Goal: Information Seeking & Learning: Understand process/instructions

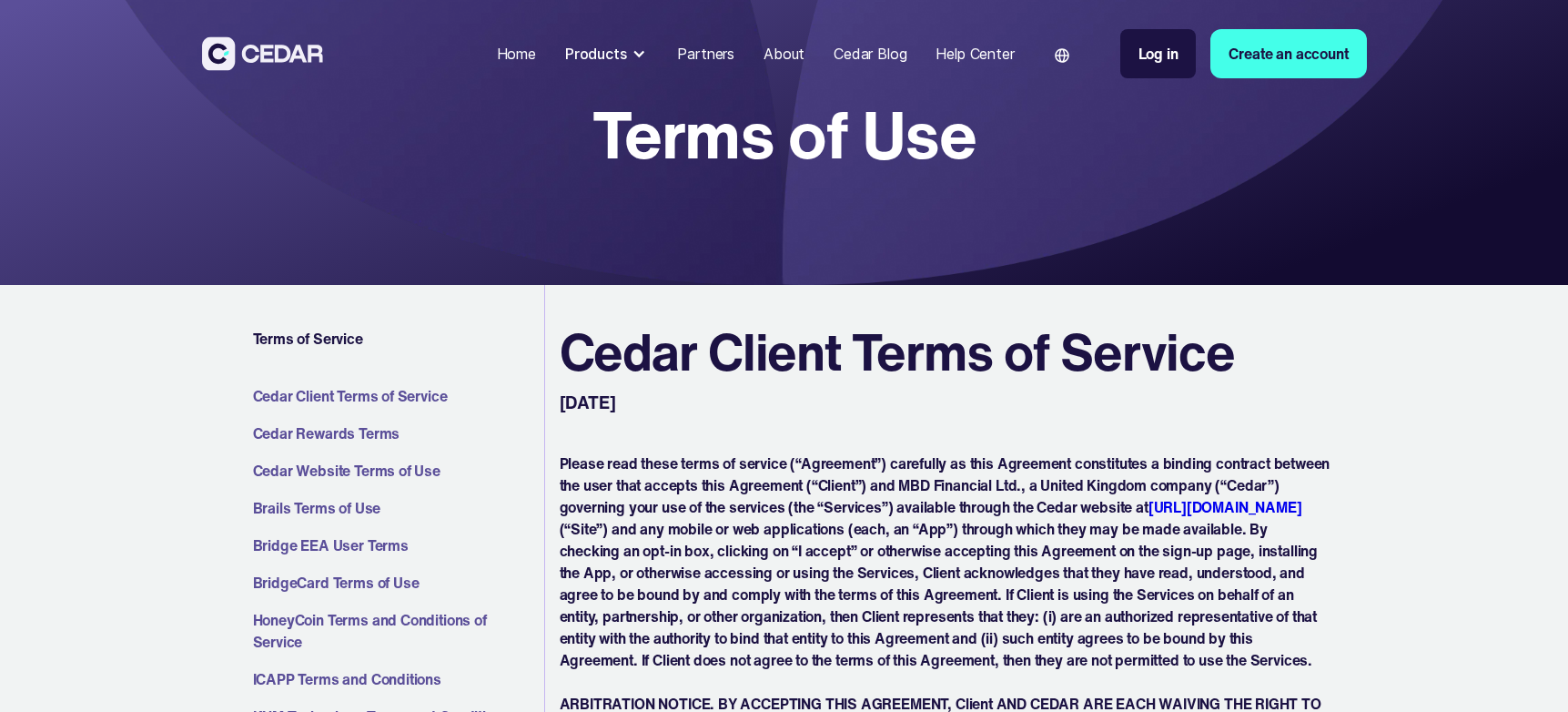
click at [315, 396] on link "Cedar Client Terms of Service" at bounding box center [395, 396] width 284 height 22
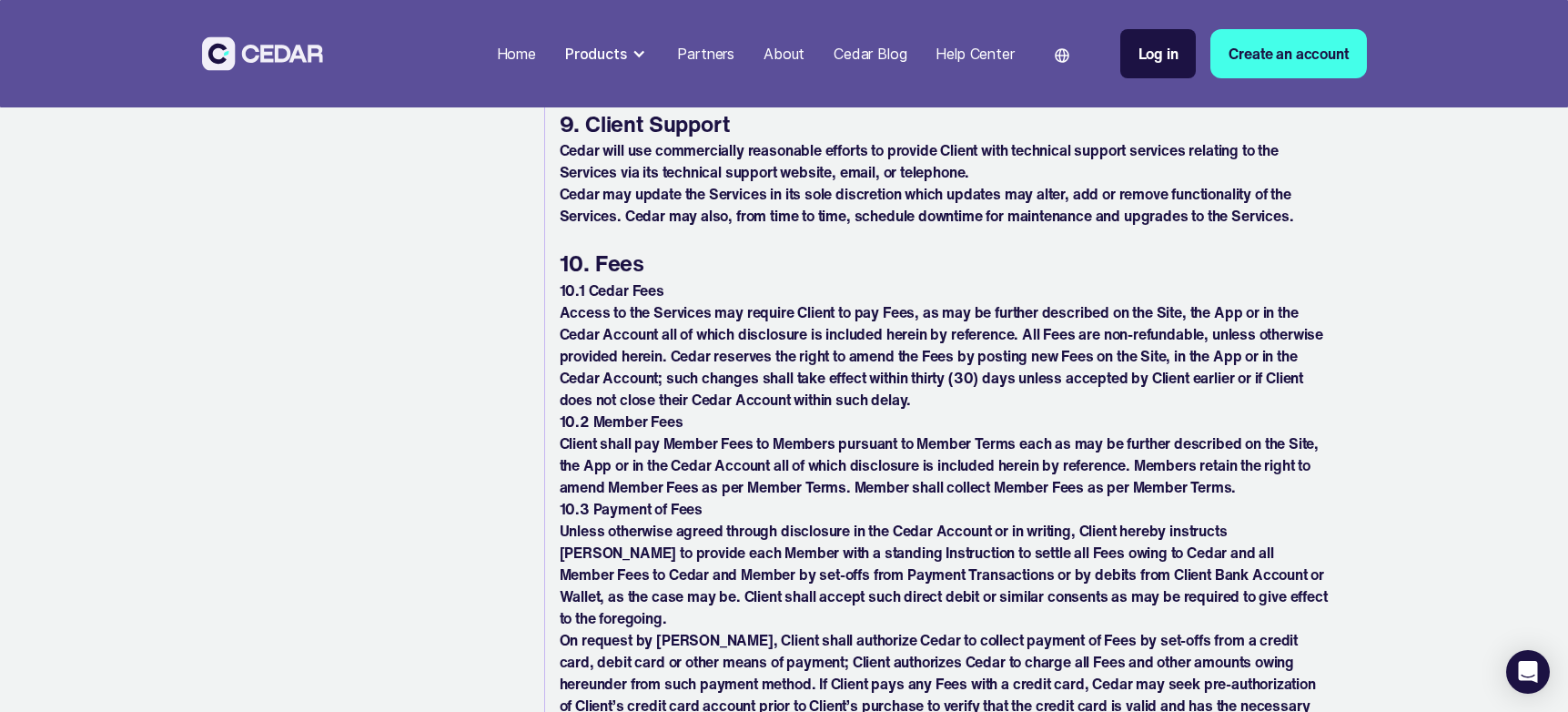
scroll to position [9473, 0]
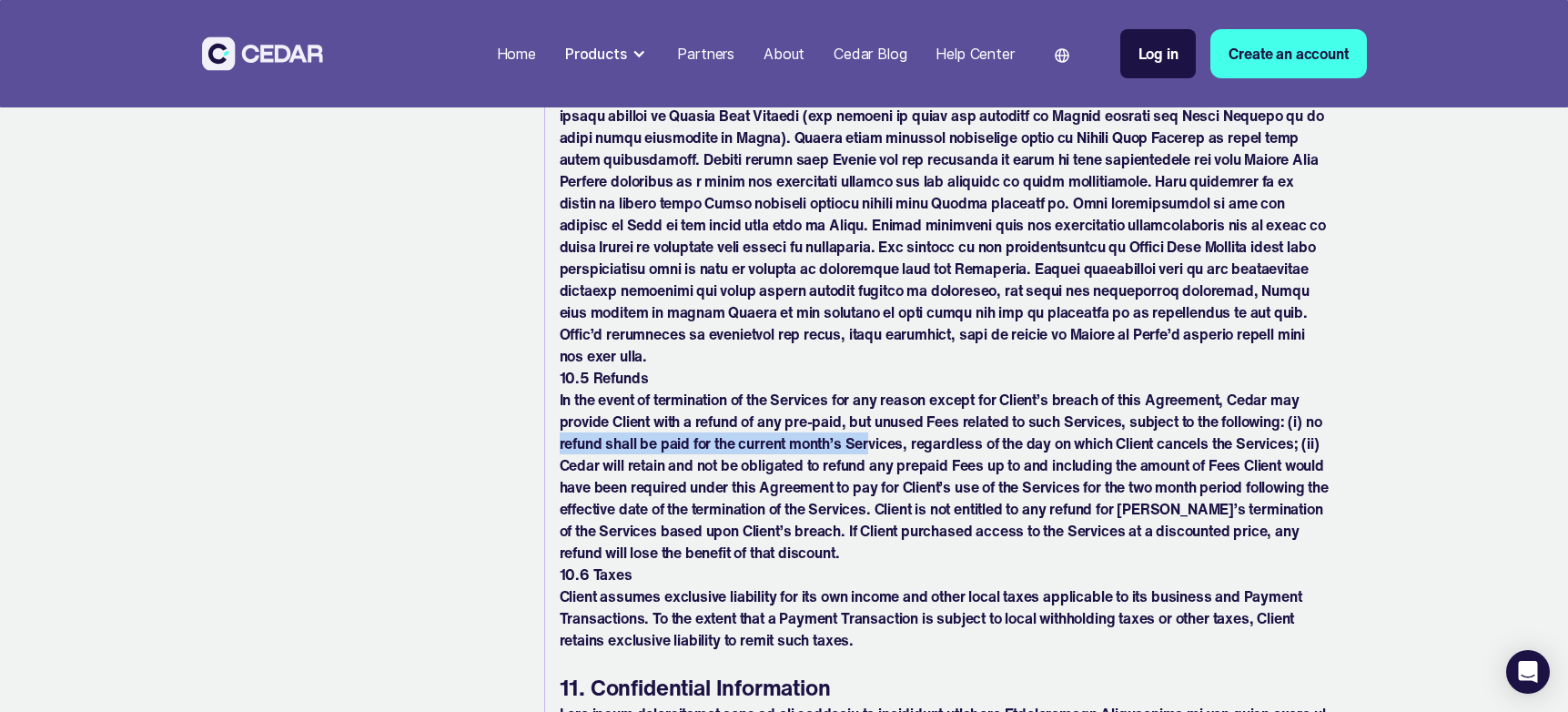
drag, startPoint x: 558, startPoint y: 420, endPoint x: 847, endPoint y: 428, distance: 289.1
click at [872, 427] on p "In the event of termination of the Services for any reason except for Client’s …" at bounding box center [944, 476] width 770 height 175
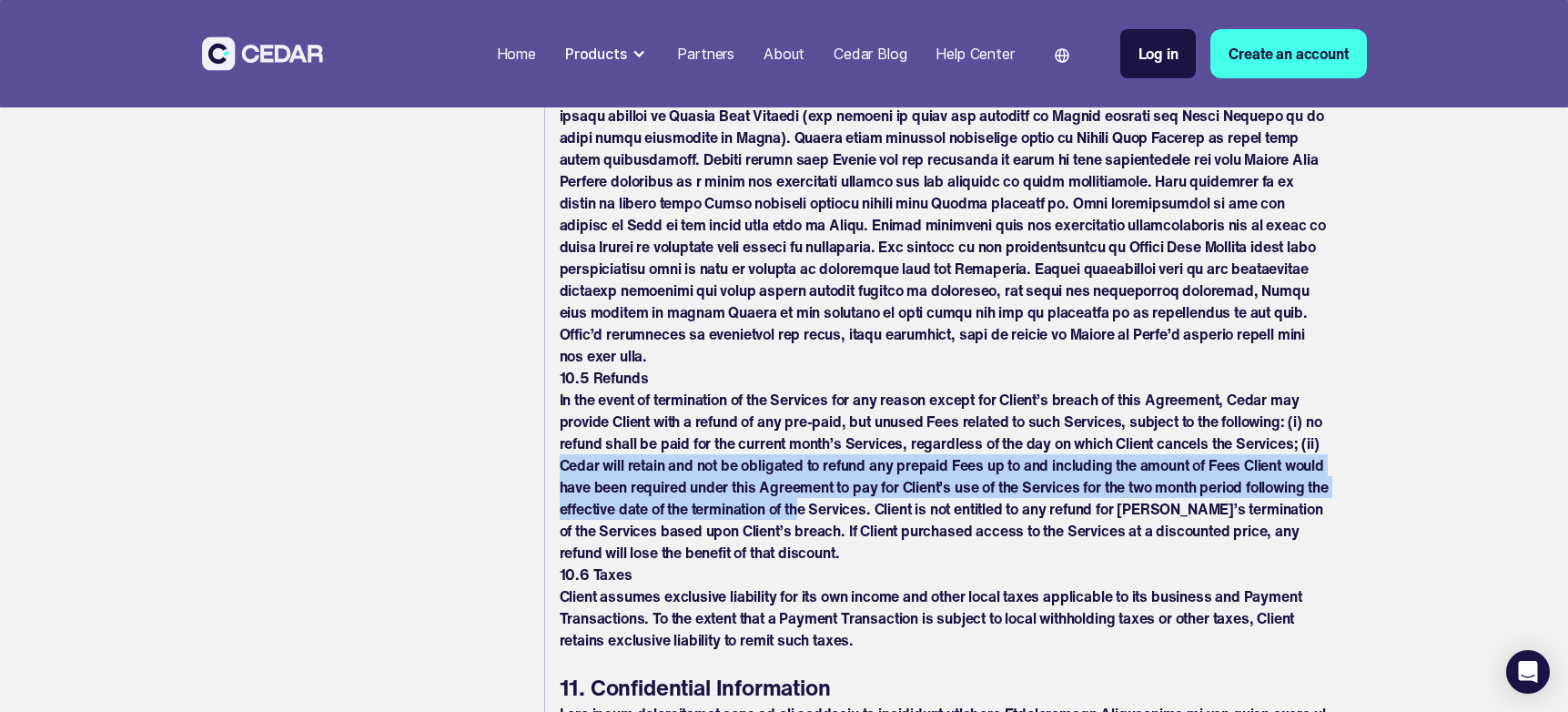
drag, startPoint x: 558, startPoint y: 443, endPoint x: 891, endPoint y: 487, distance: 335.9
click at [891, 487] on p "In the event of termination of the Services for any reason except for Client’s …" at bounding box center [944, 476] width 770 height 175
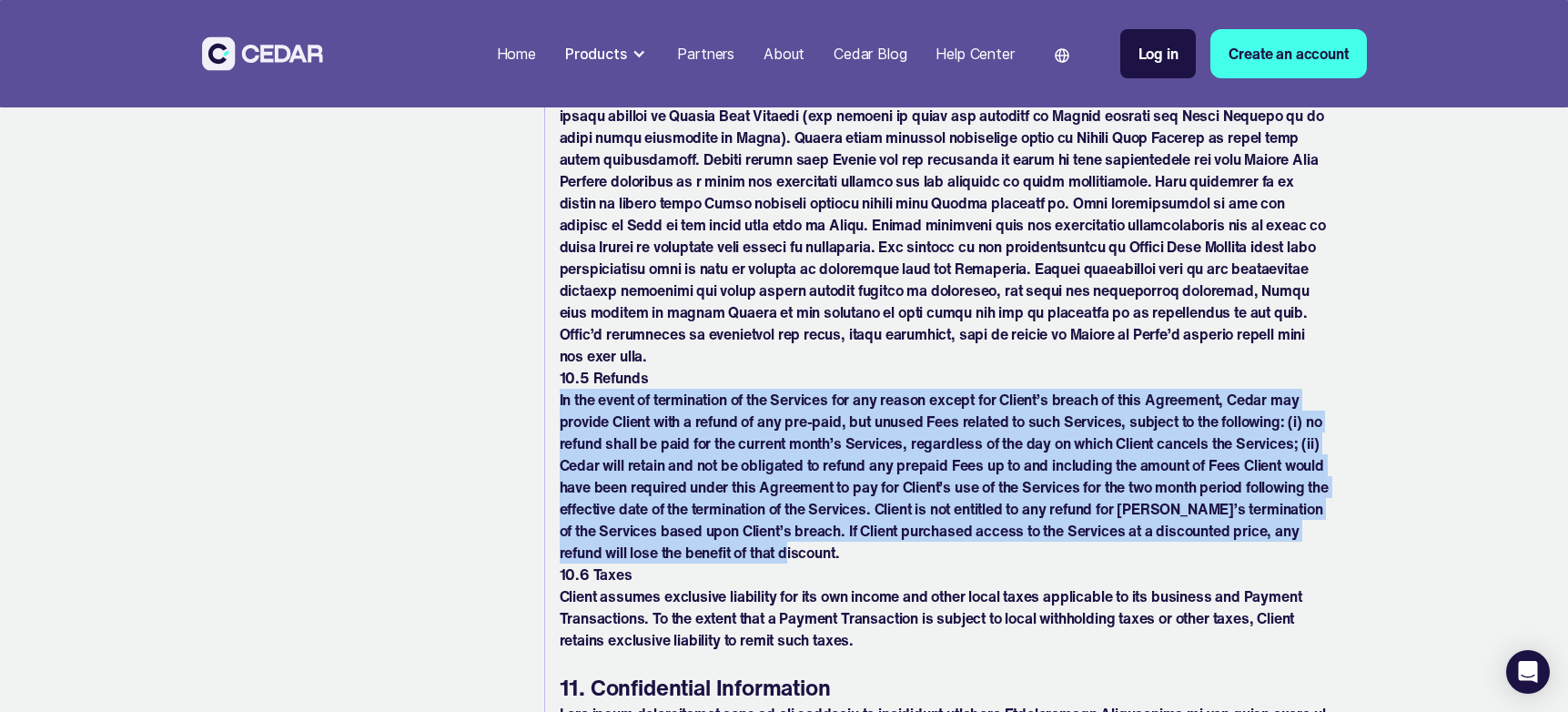
drag, startPoint x: 956, startPoint y: 531, endPoint x: 1083, endPoint y: 371, distance: 204.3
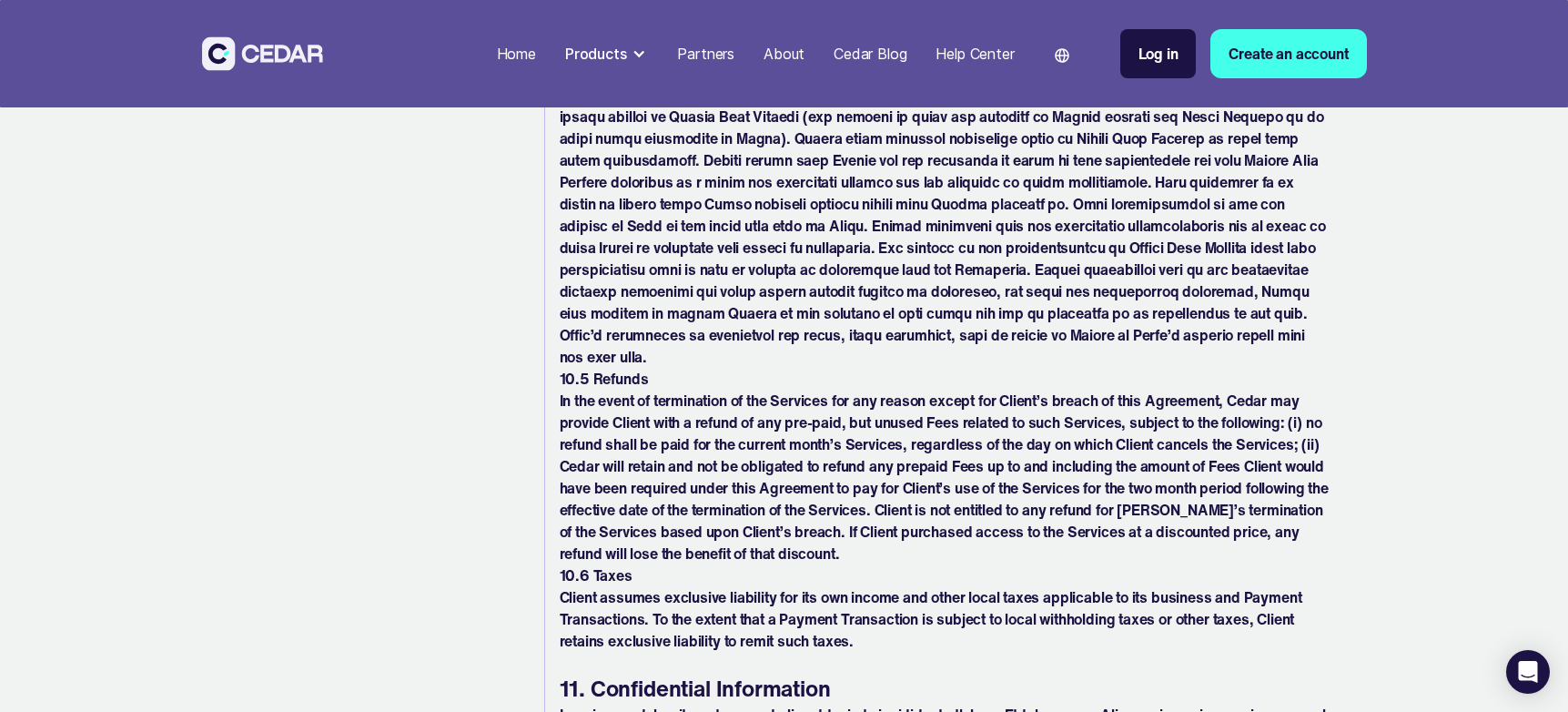
click at [589, 431] on p "In the event of termination of the Services for any reason except for Client’s …" at bounding box center [944, 477] width 770 height 175
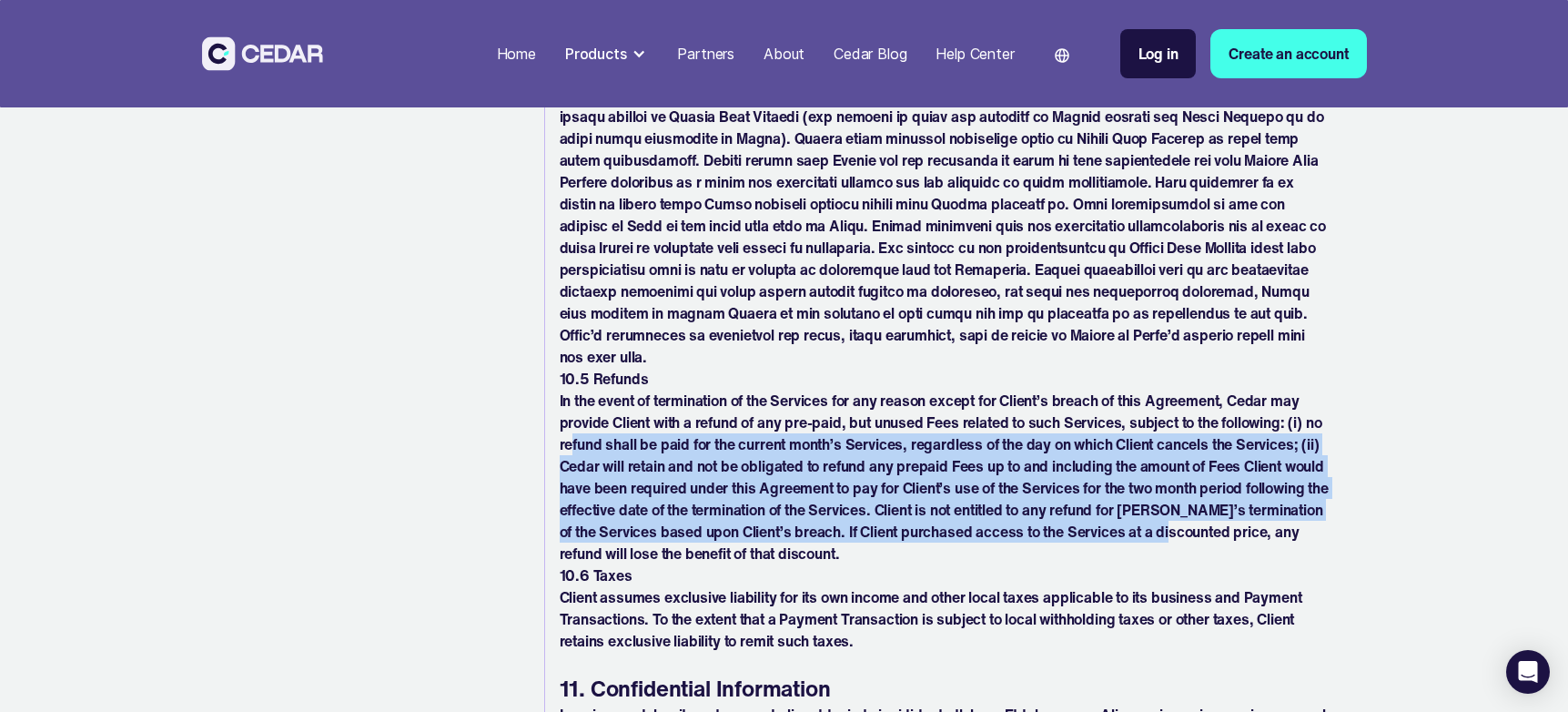
drag, startPoint x: 587, startPoint y: 420, endPoint x: 1366, endPoint y: 516, distance: 784.9
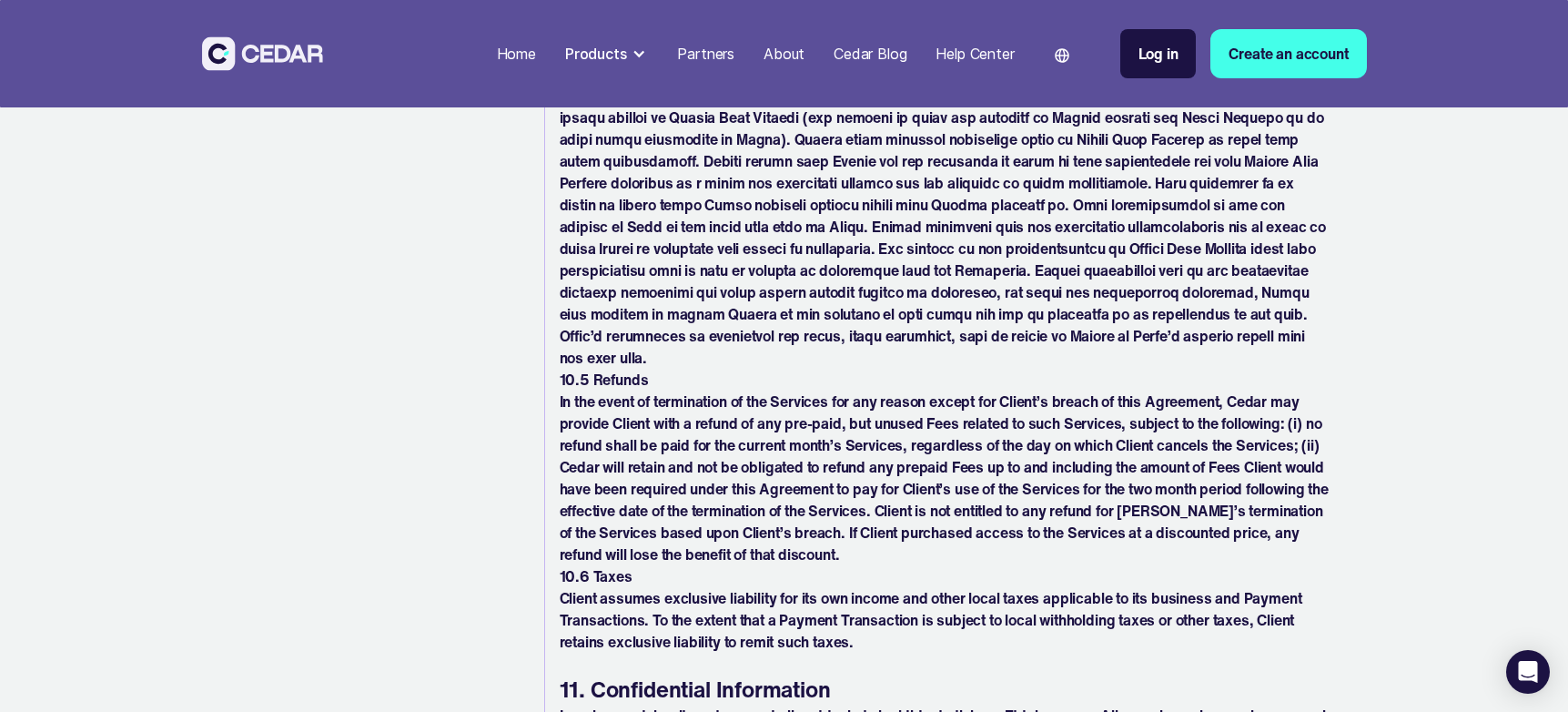
click at [1242, 494] on p "In the event of termination of the Services for any reason except for Client’s …" at bounding box center [944, 478] width 770 height 175
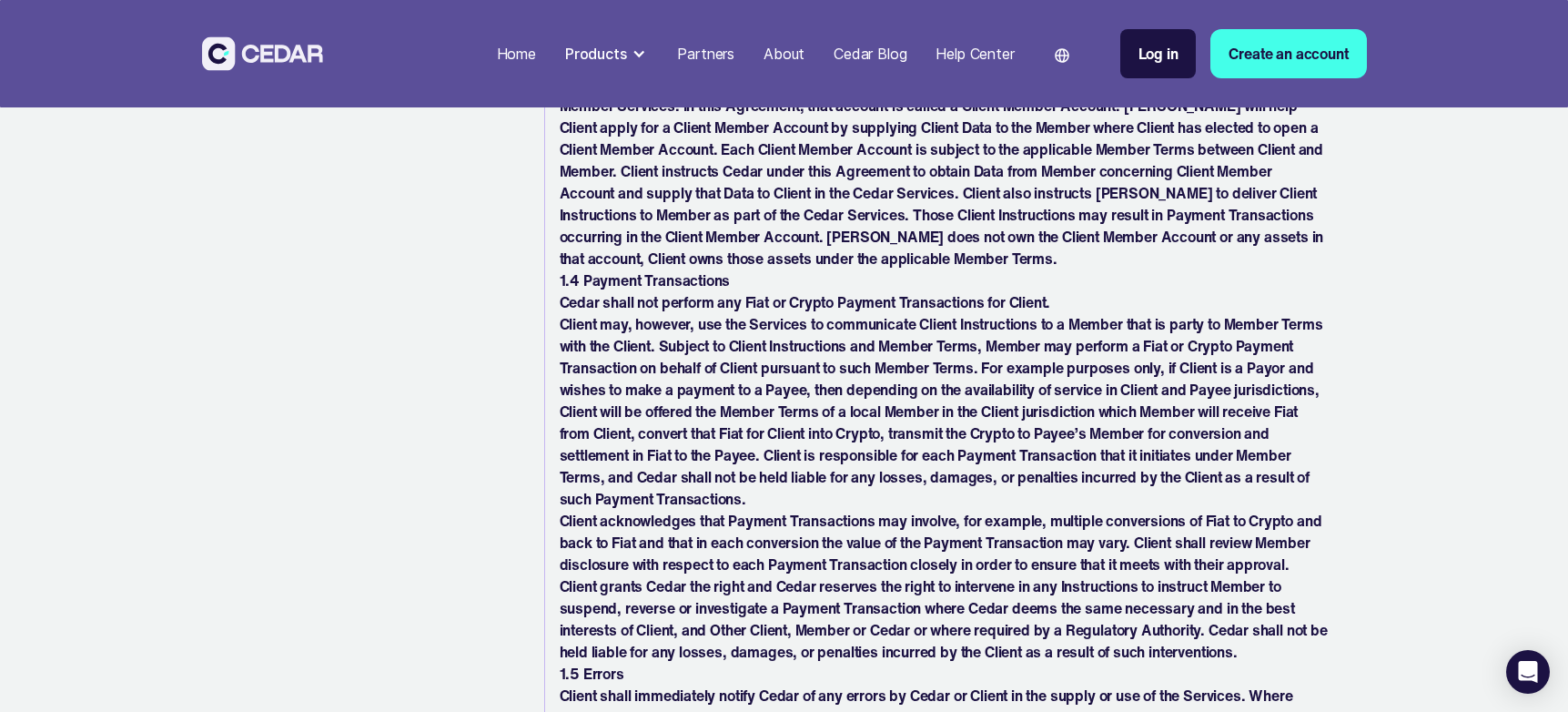
scroll to position [1791, 0]
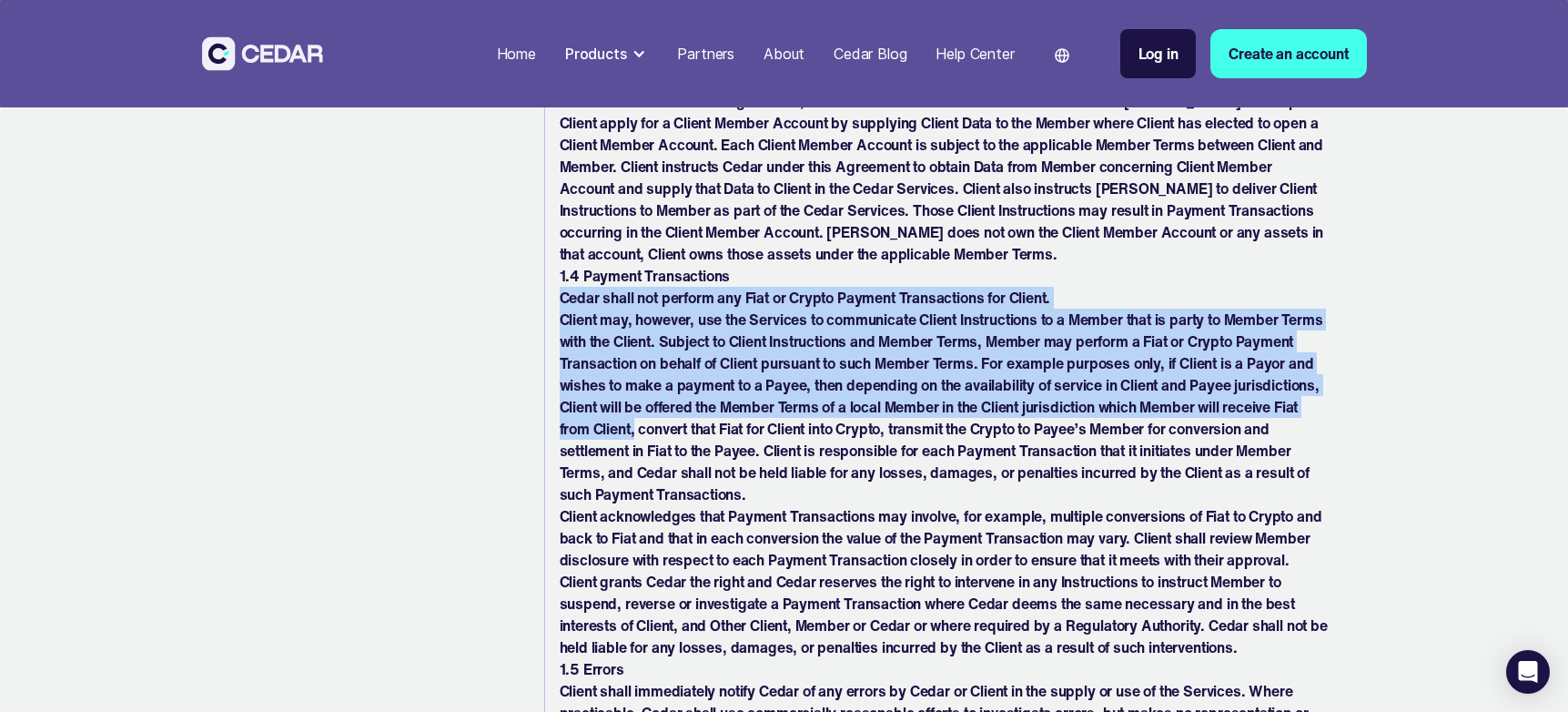
drag, startPoint x: 547, startPoint y: 315, endPoint x: 705, endPoint y: 459, distance: 213.8
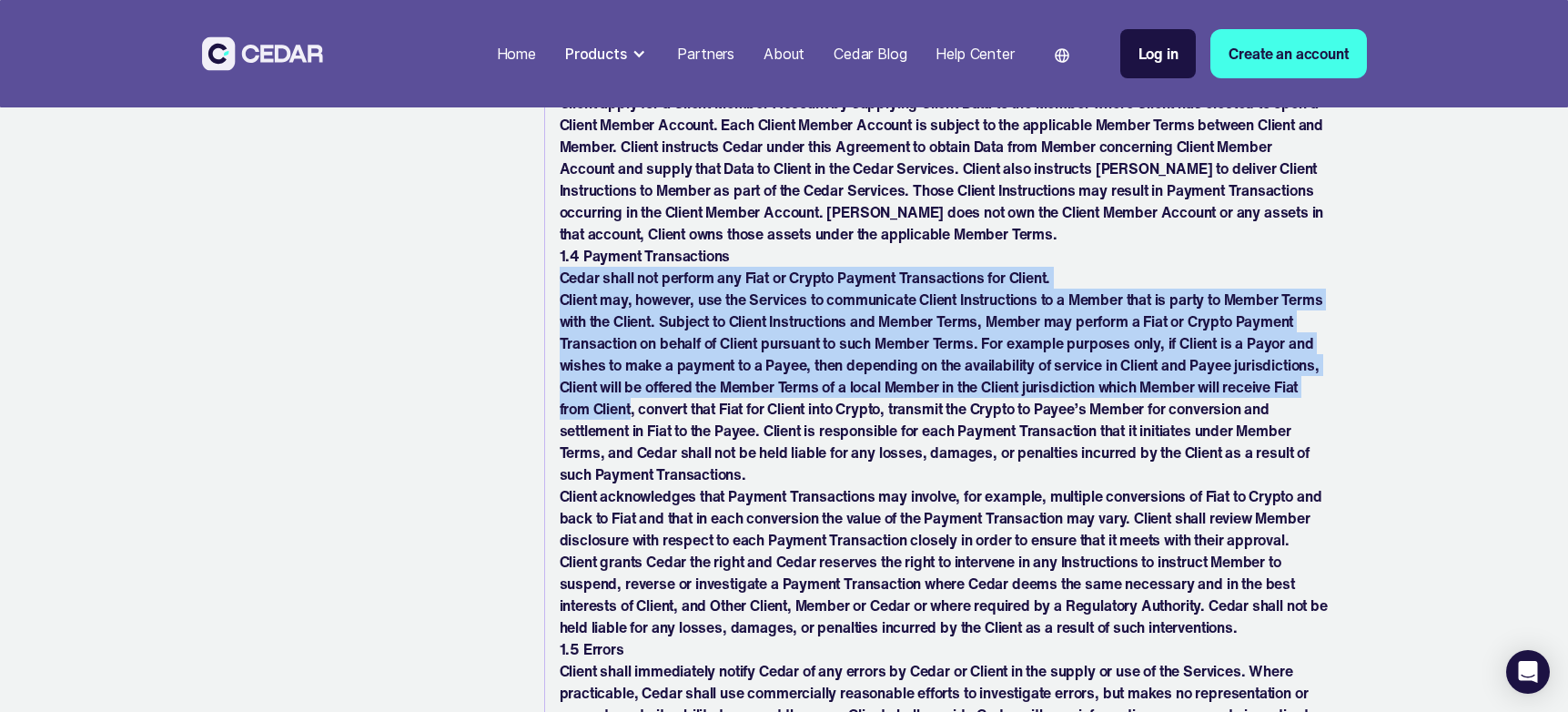
scroll to position [1812, 0]
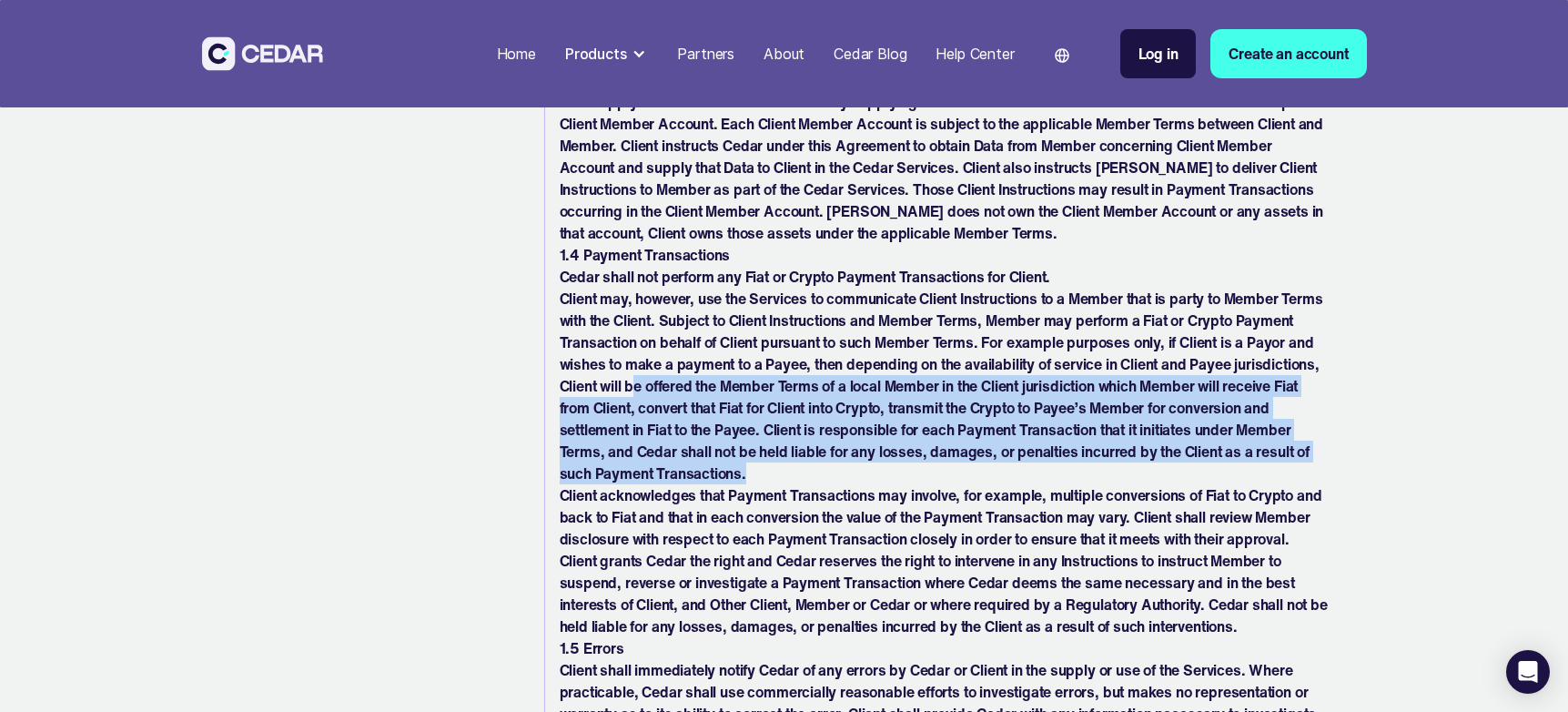
drag, startPoint x: 823, startPoint y: 495, endPoint x: 728, endPoint y: 417, distance: 122.9
click at [728, 417] on p "Client may, however, use the Services to communicate Client Instructions to a M…" at bounding box center [944, 386] width 770 height 196
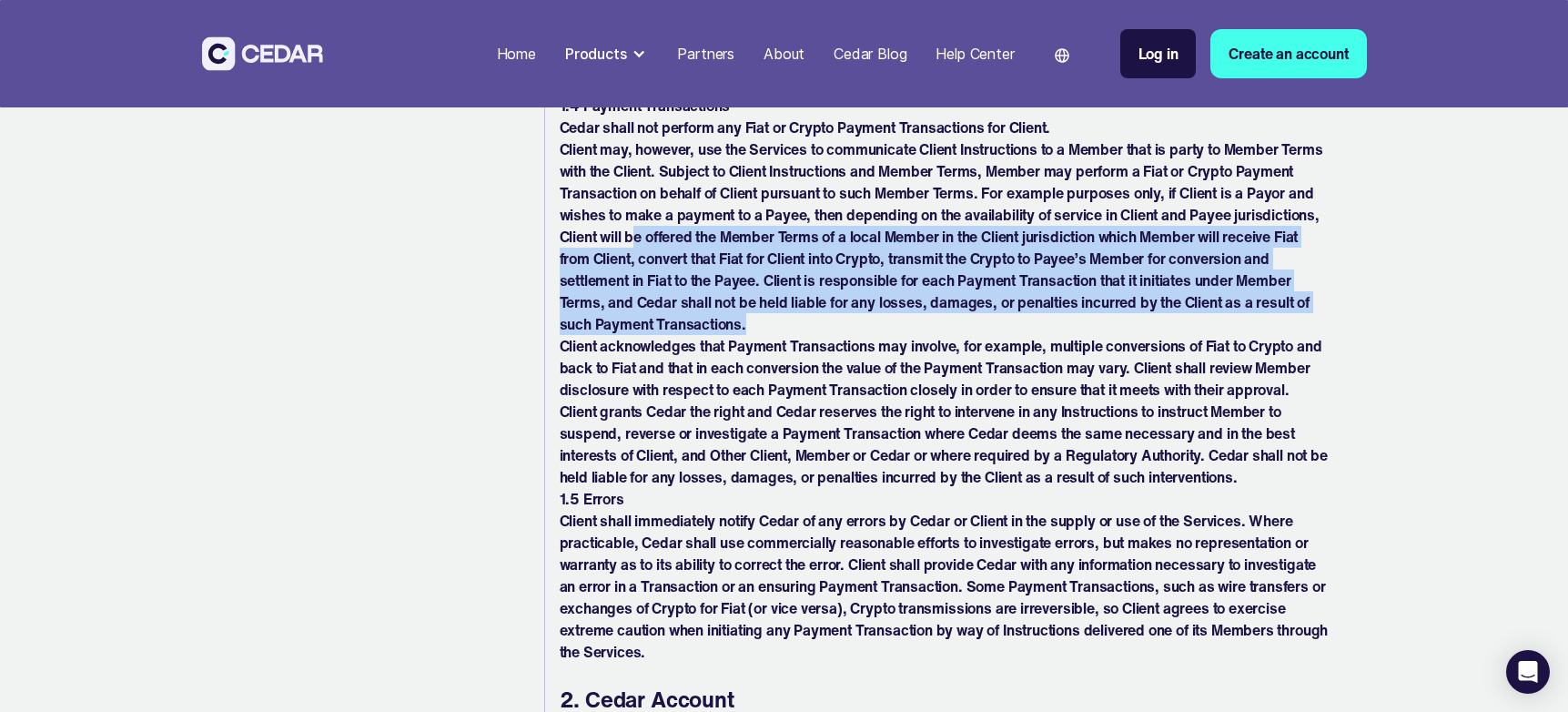
scroll to position [1973, 0]
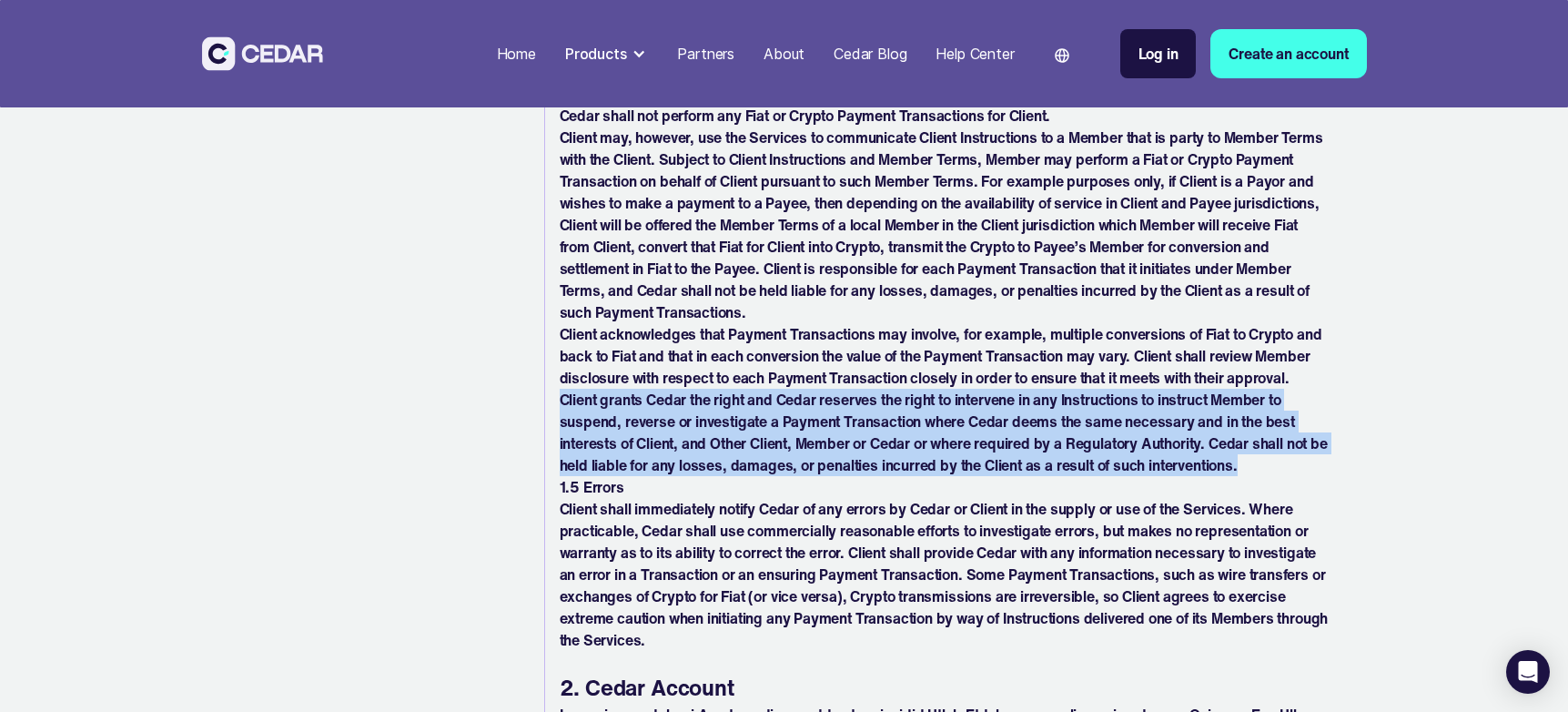
drag, startPoint x: 554, startPoint y: 422, endPoint x: 1354, endPoint y: 484, distance: 802.4
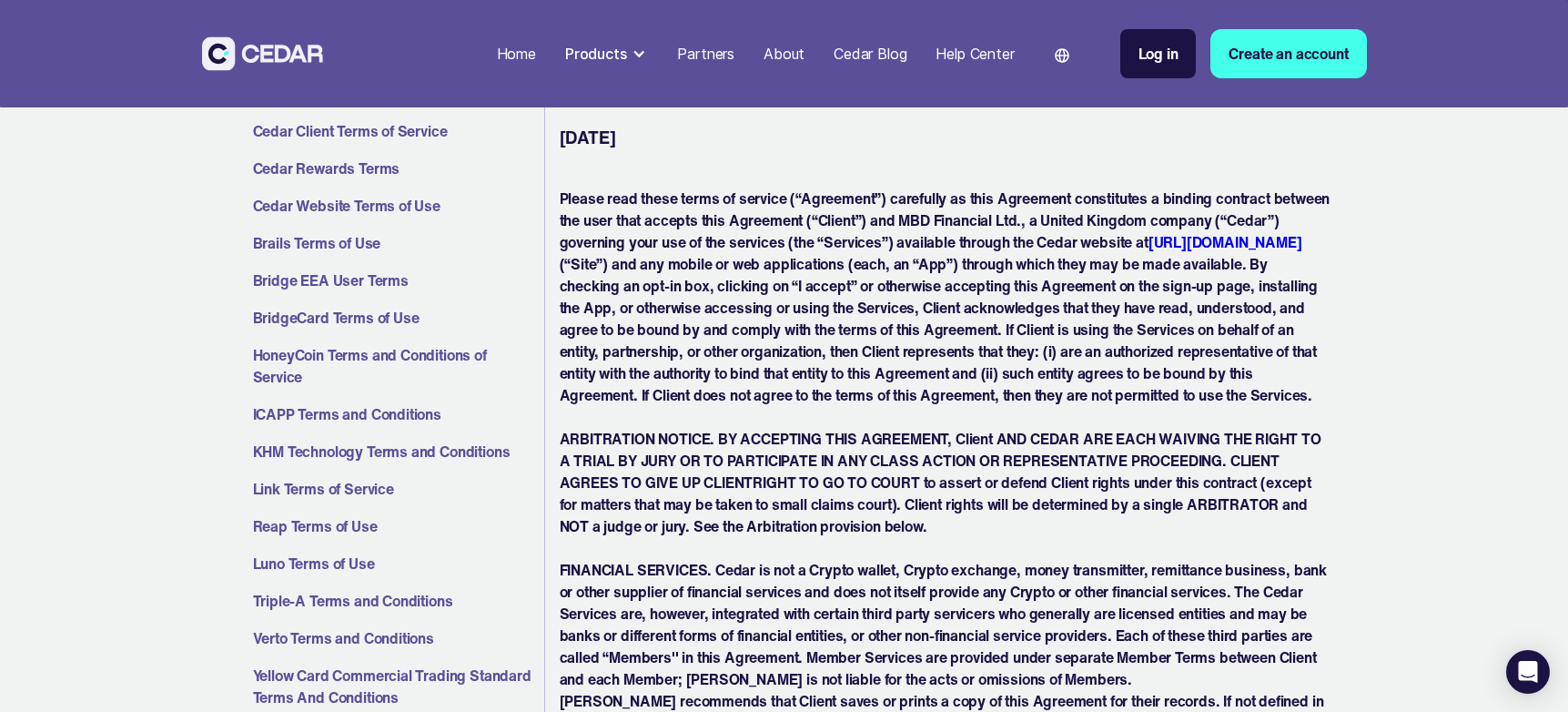
scroll to position [303, 0]
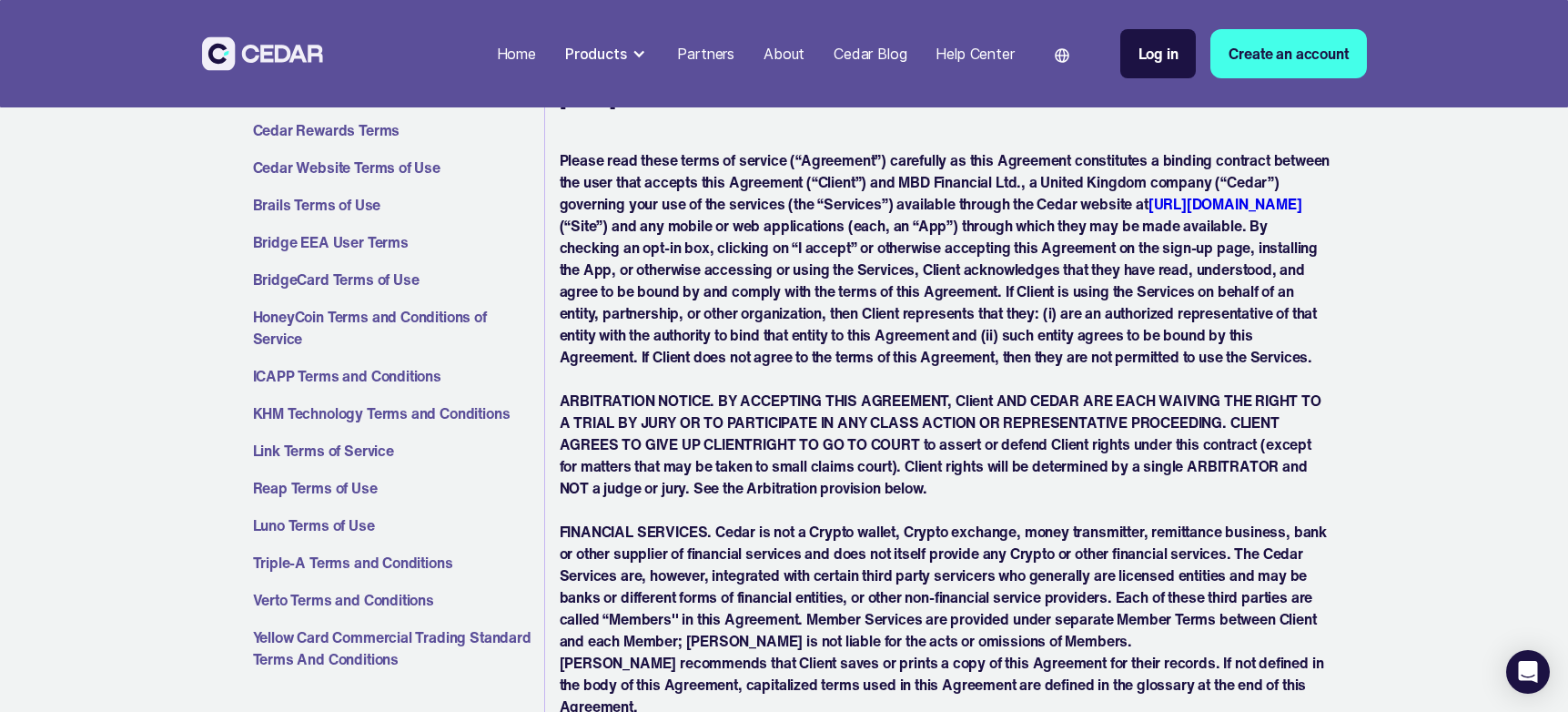
click at [334, 491] on link "Reap Terms of Use" at bounding box center [395, 488] width 284 height 22
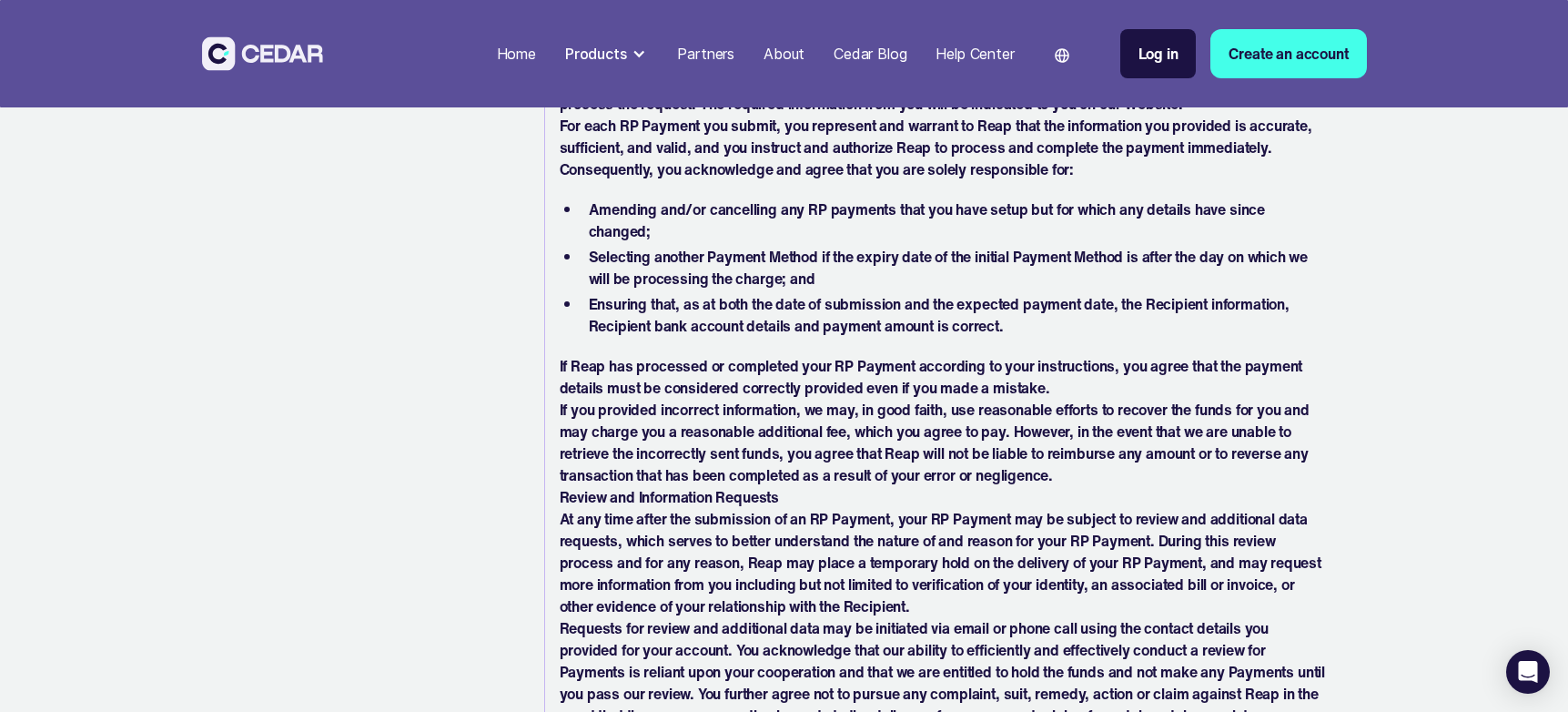
scroll to position [6948, 0]
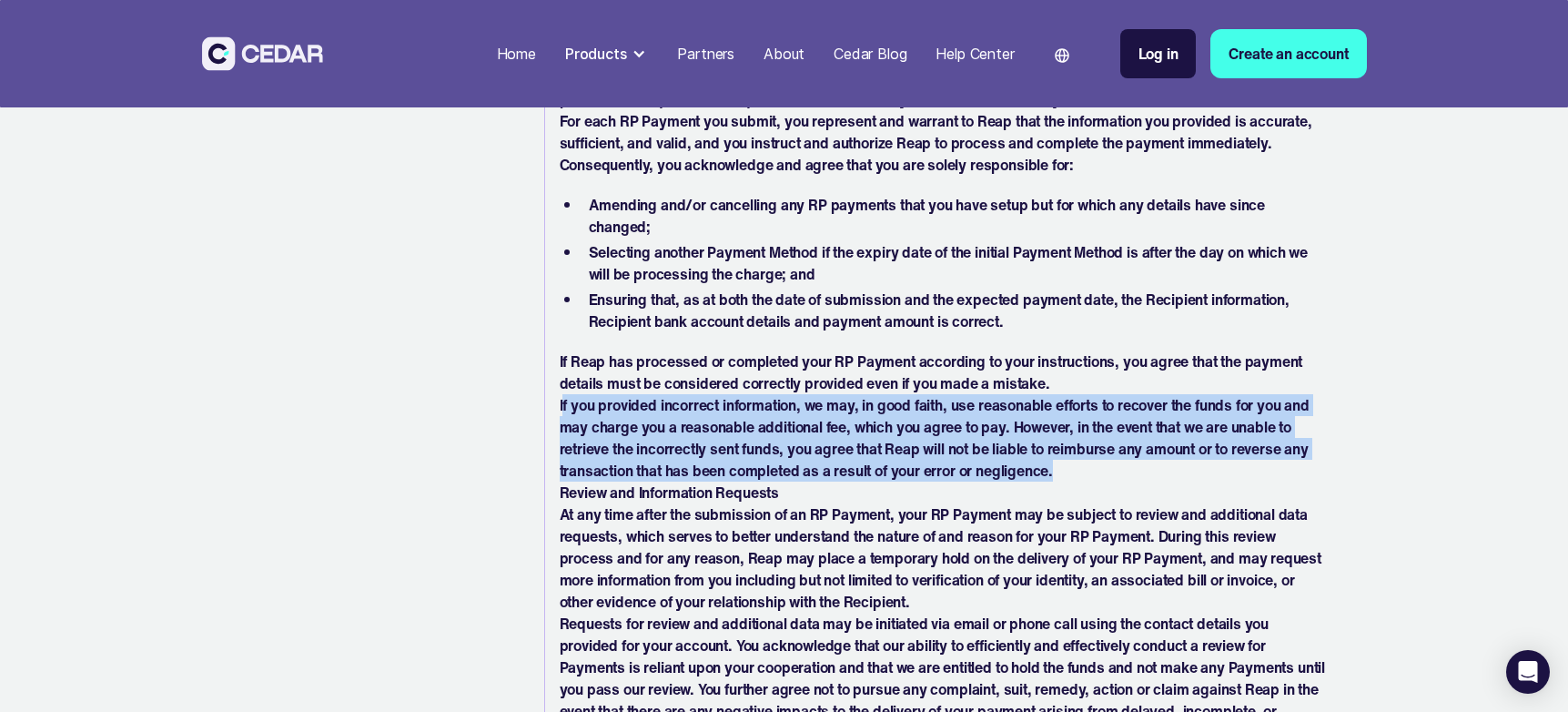
drag, startPoint x: 1060, startPoint y: 479, endPoint x: 564, endPoint y: 405, distance: 501.5
click at [564, 405] on p "If you provided incorrect information, we may, in good faith, use reasonable ef…" at bounding box center [944, 438] width 770 height 87
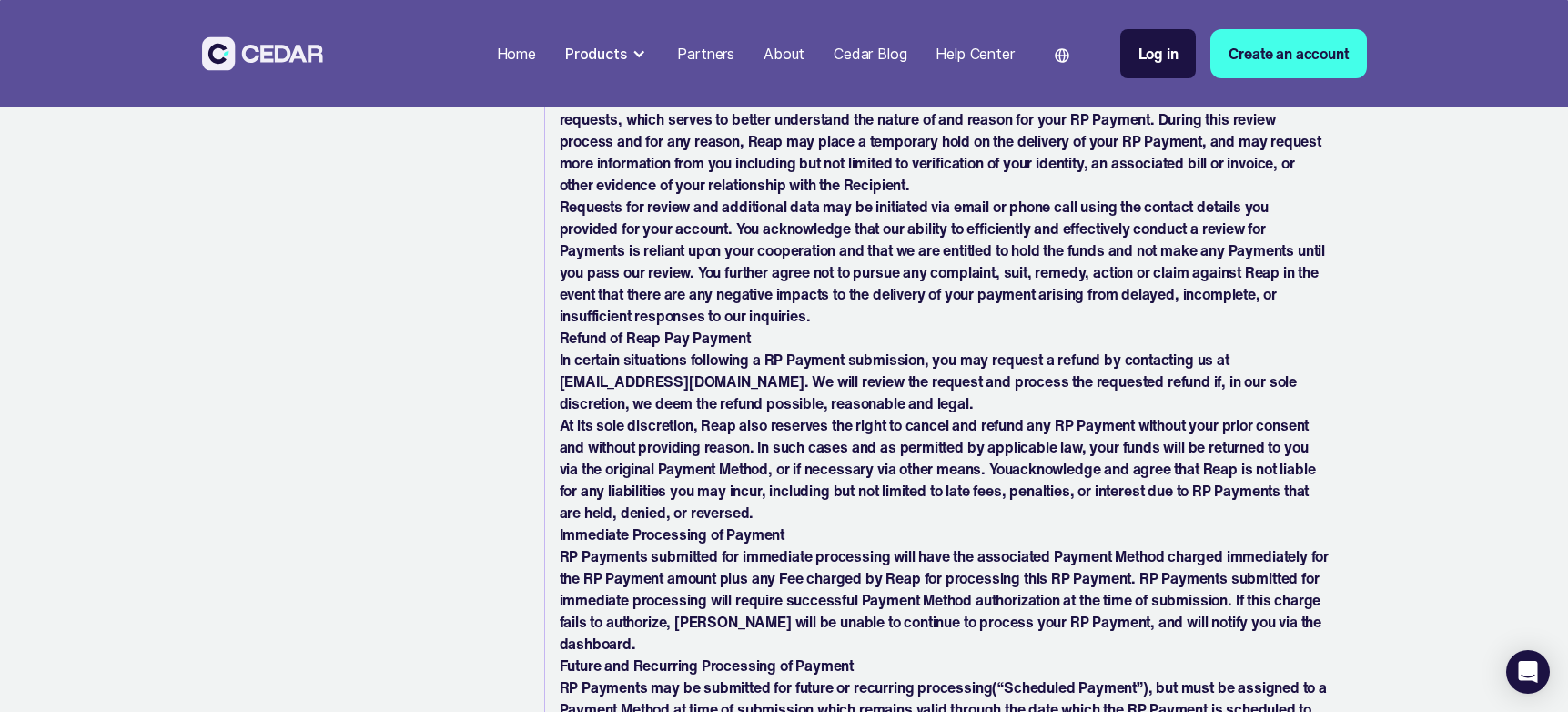
scroll to position [7367, 0]
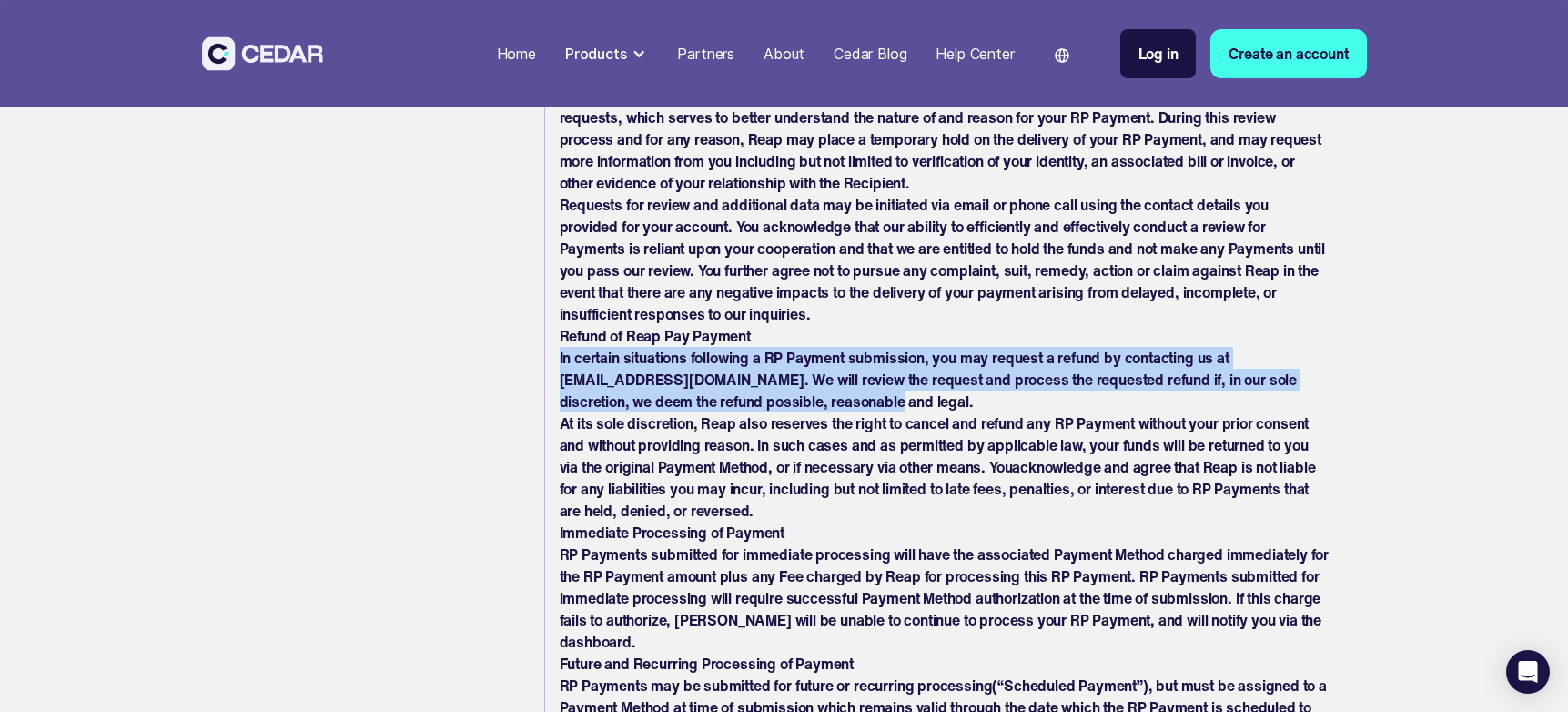
drag, startPoint x: 842, startPoint y: 406, endPoint x: 592, endPoint y: 375, distance: 251.9
click at [559, 350] on p "In certain situations following a RP Payment submission, you may request a refu…" at bounding box center [944, 379] width 770 height 65
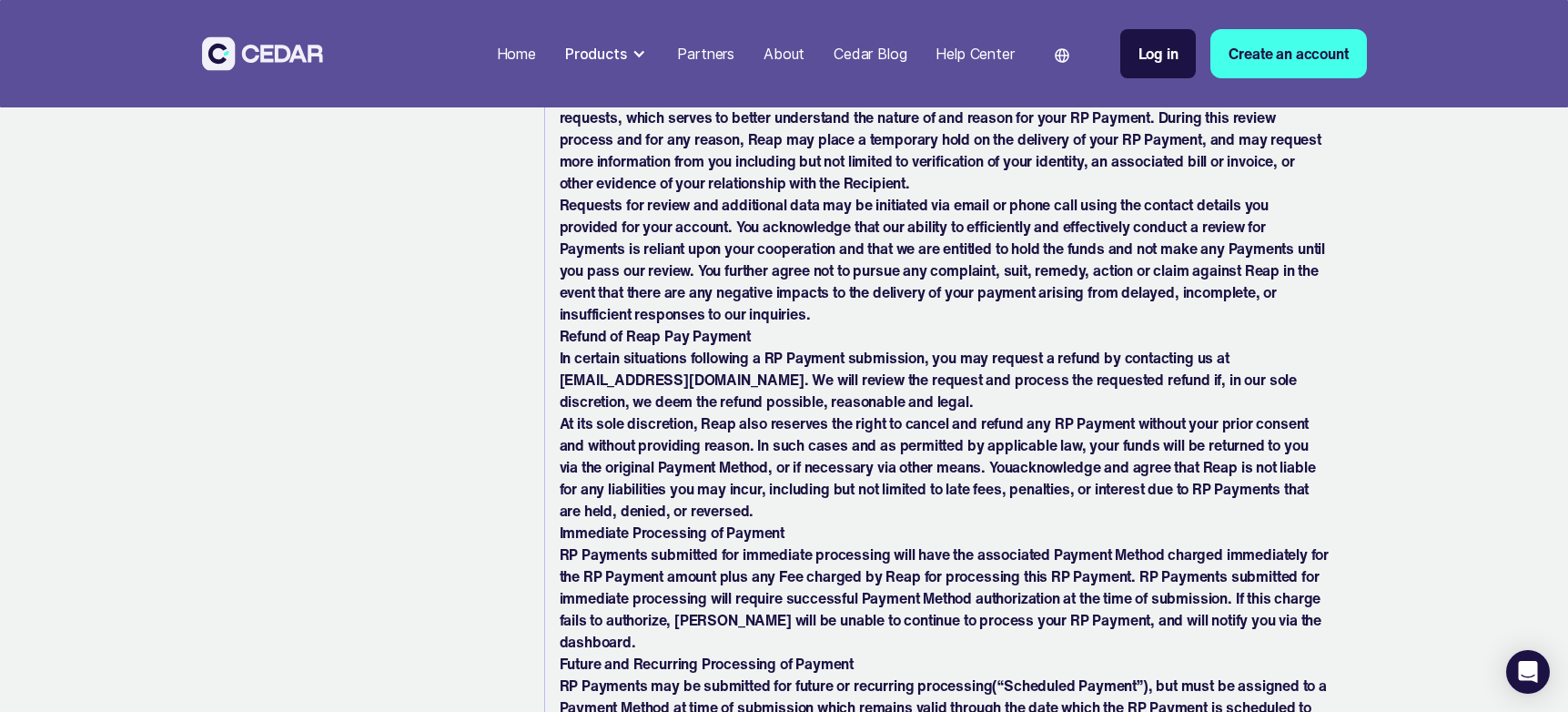
click at [774, 441] on p "At its sole discretion, Reap also reserves the right to cancel and refund any R…" at bounding box center [944, 466] width 770 height 109
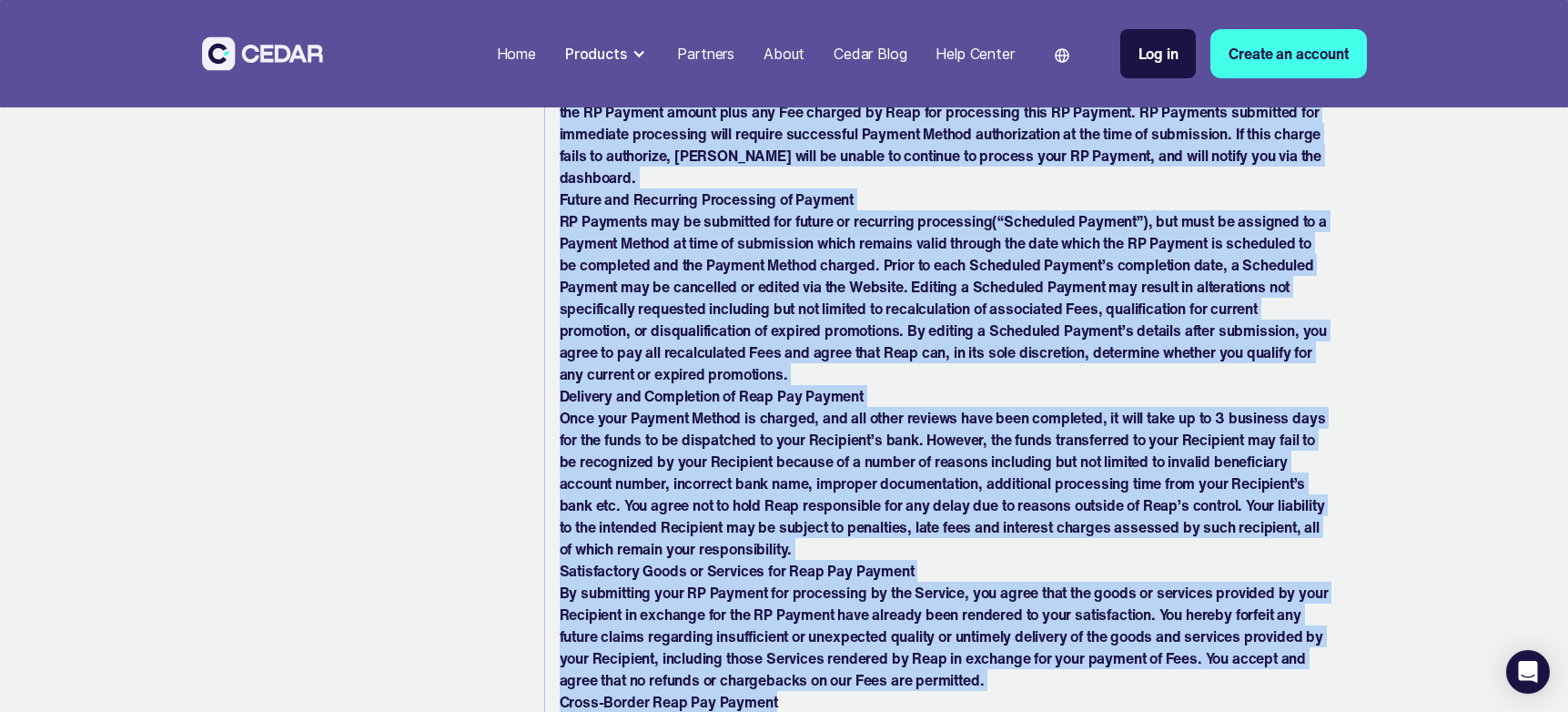
scroll to position [7945, 0]
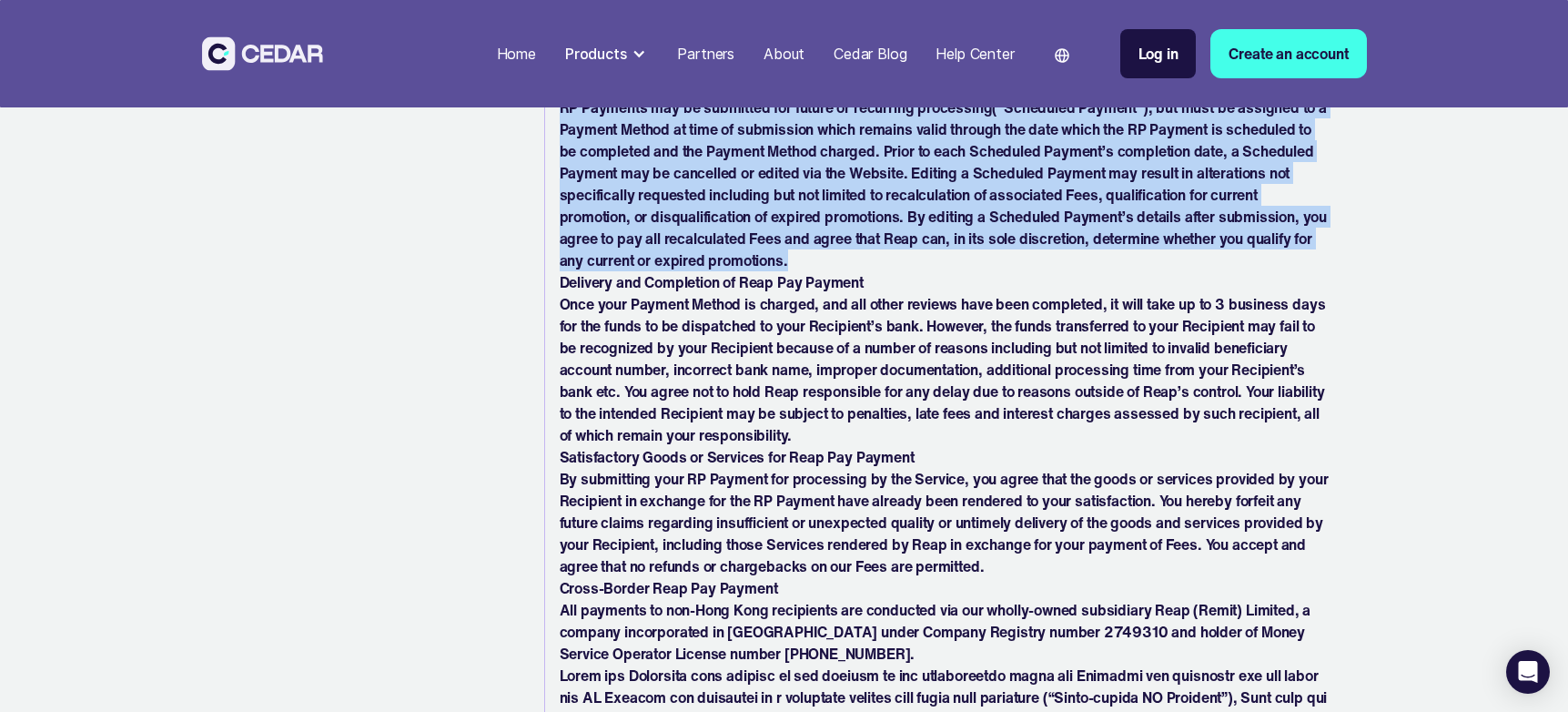
drag, startPoint x: 555, startPoint y: 303, endPoint x: 1120, endPoint y: 274, distance: 565.7
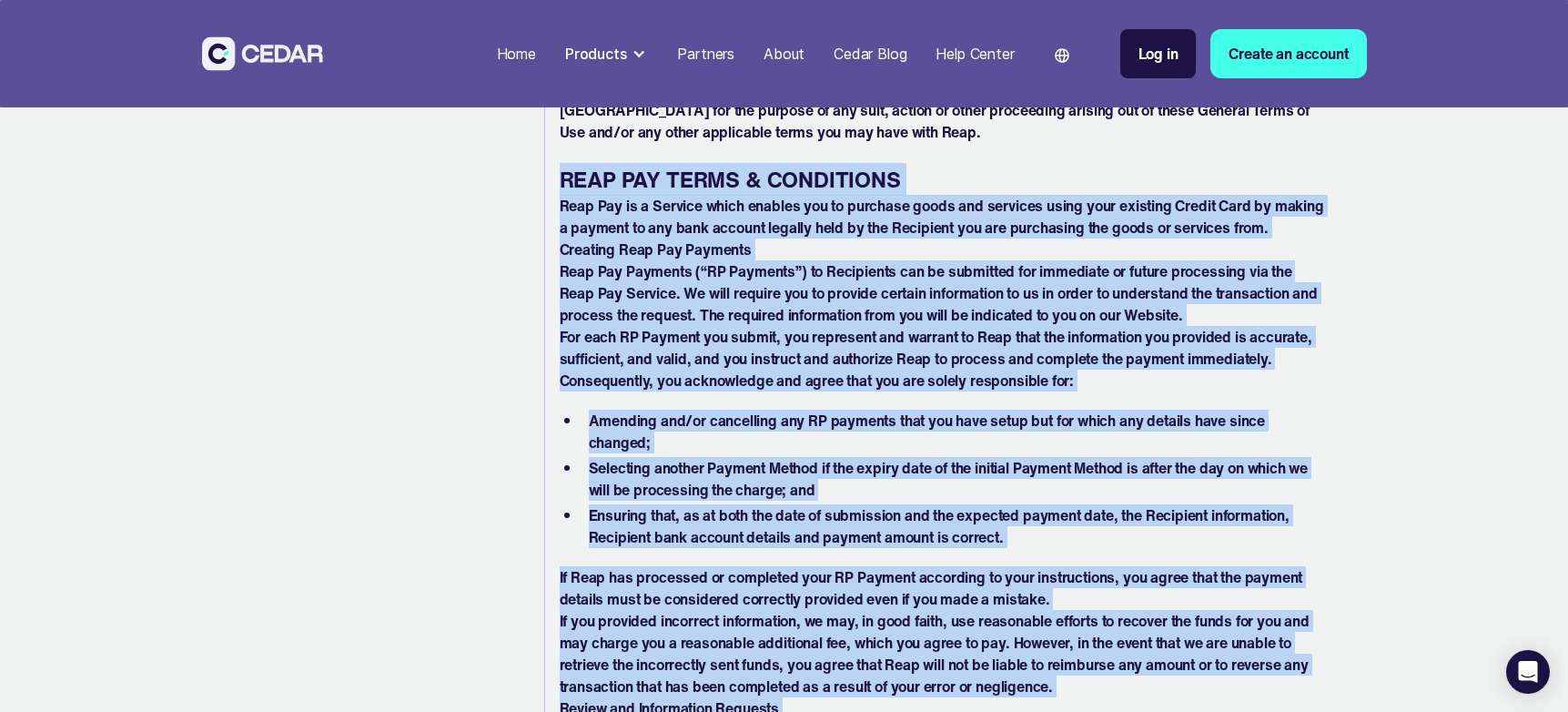
scroll to position [6730, 0]
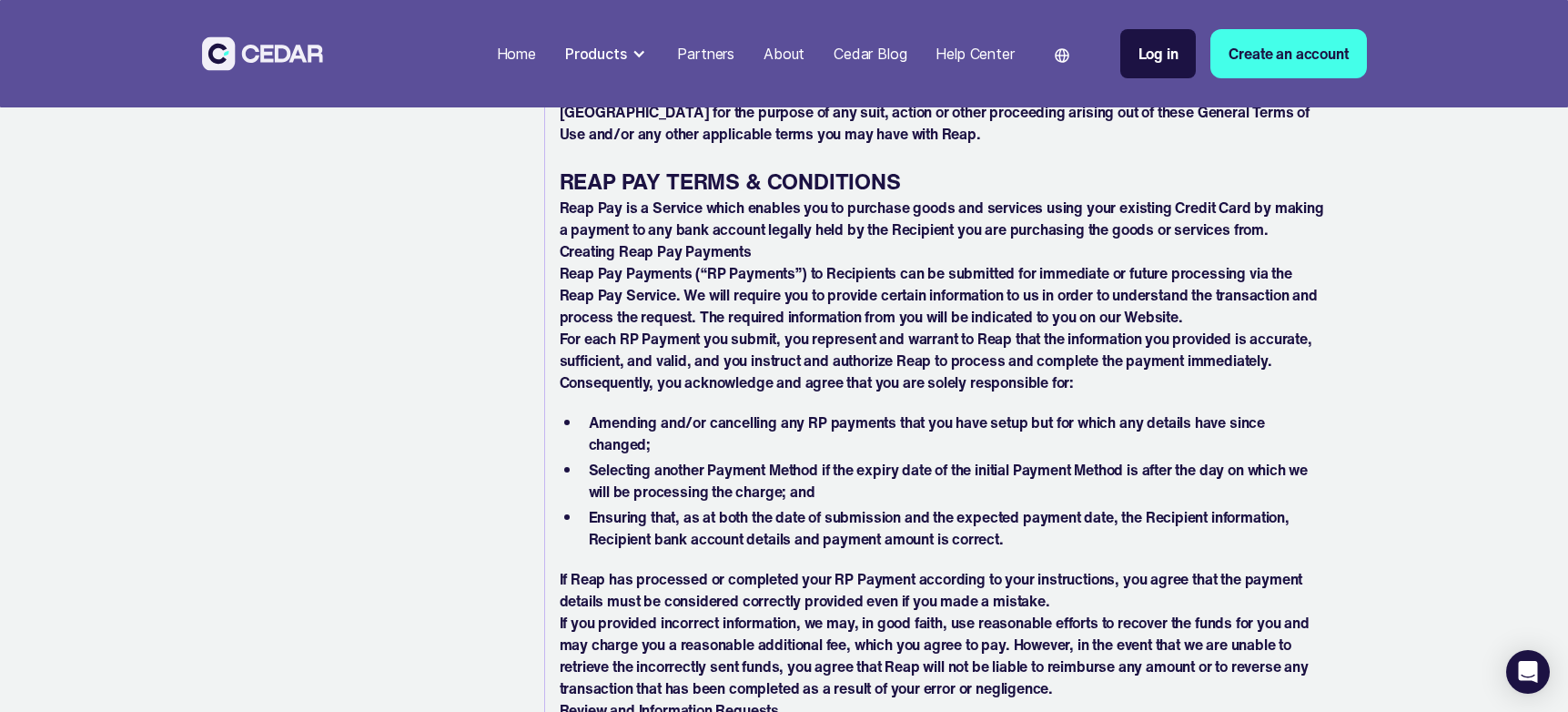
click at [746, 174] on strong "REAP PAY TERMS & CONDITIONS" at bounding box center [730, 182] width 341 height 33
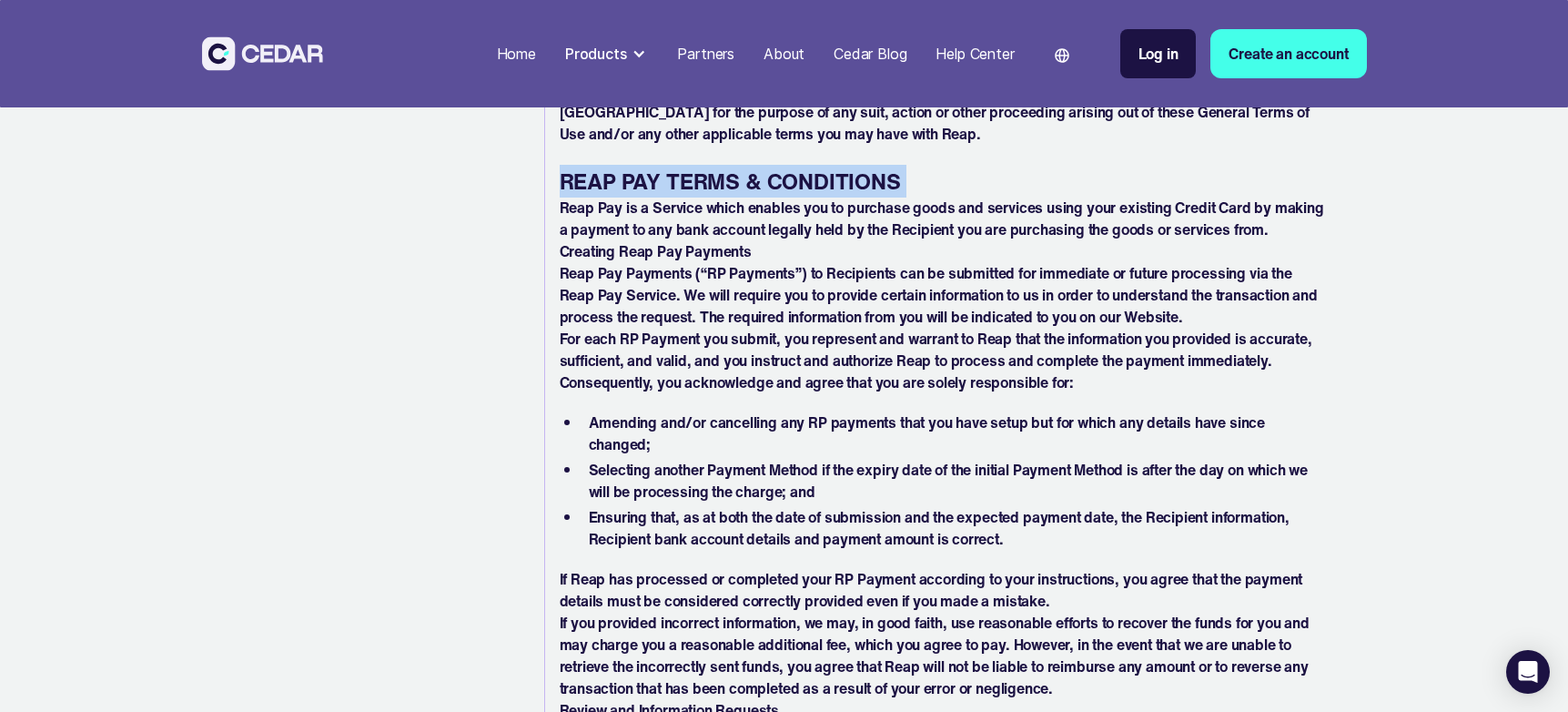
click at [746, 174] on strong "REAP PAY TERMS & CONDITIONS" at bounding box center [730, 182] width 341 height 33
copy strong "REAP PAY TERMS & CONDITIONS"
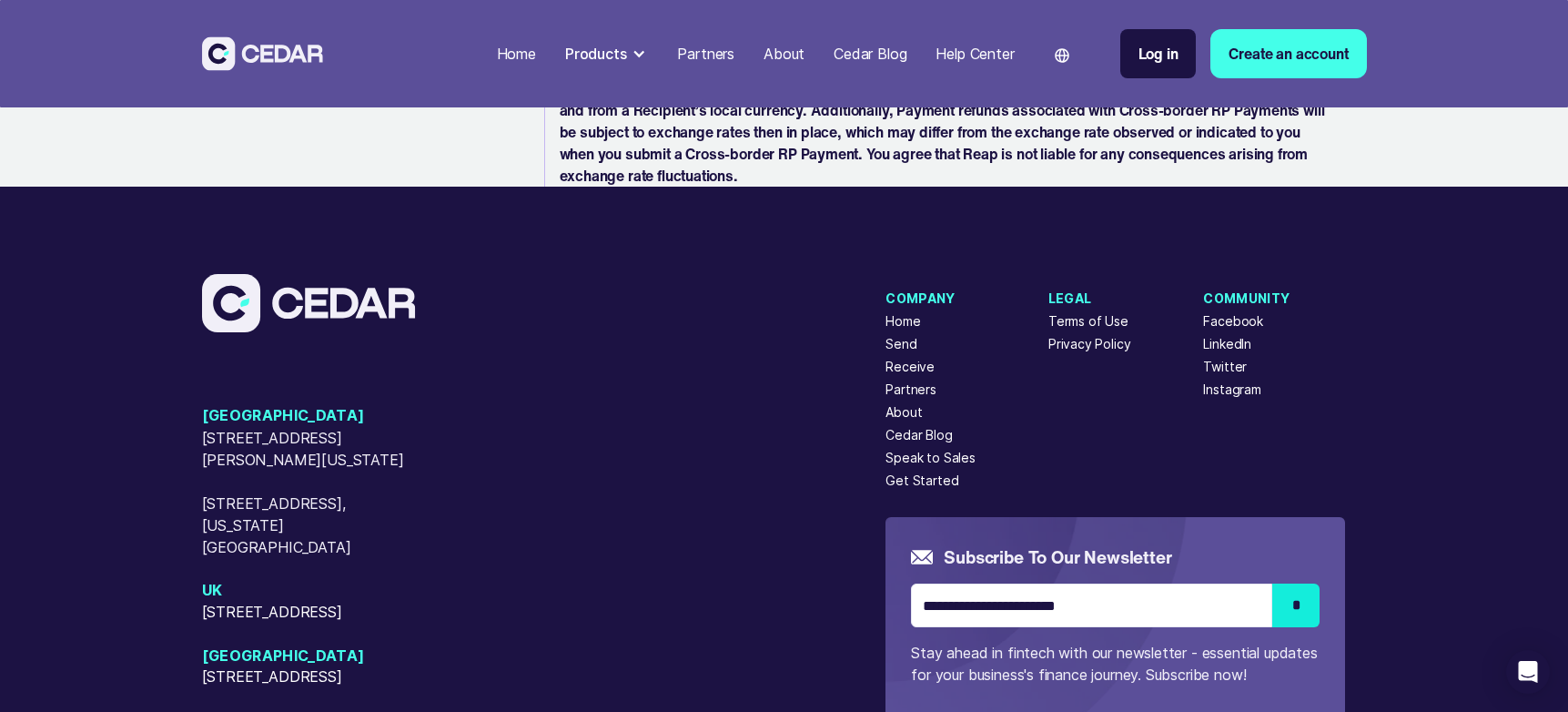
scroll to position [8802, 0]
